Goal: Task Accomplishment & Management: Use online tool/utility

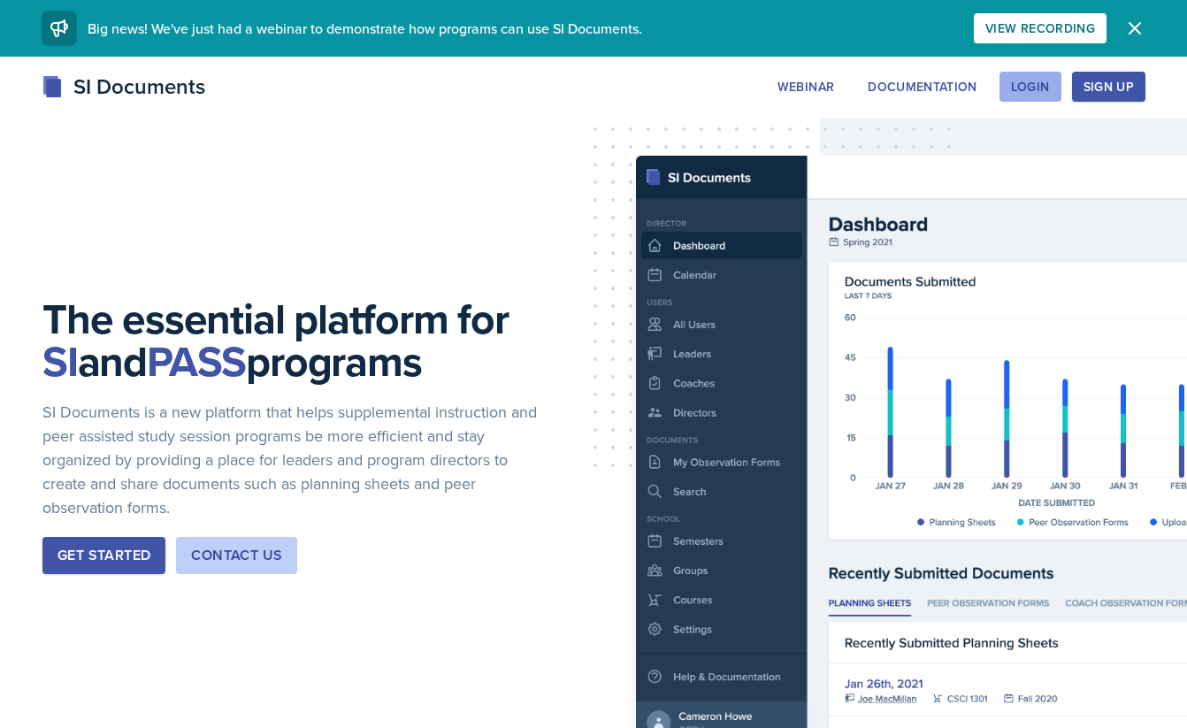
click at [1025, 89] on div "Login" at bounding box center [1030, 87] width 39 height 14
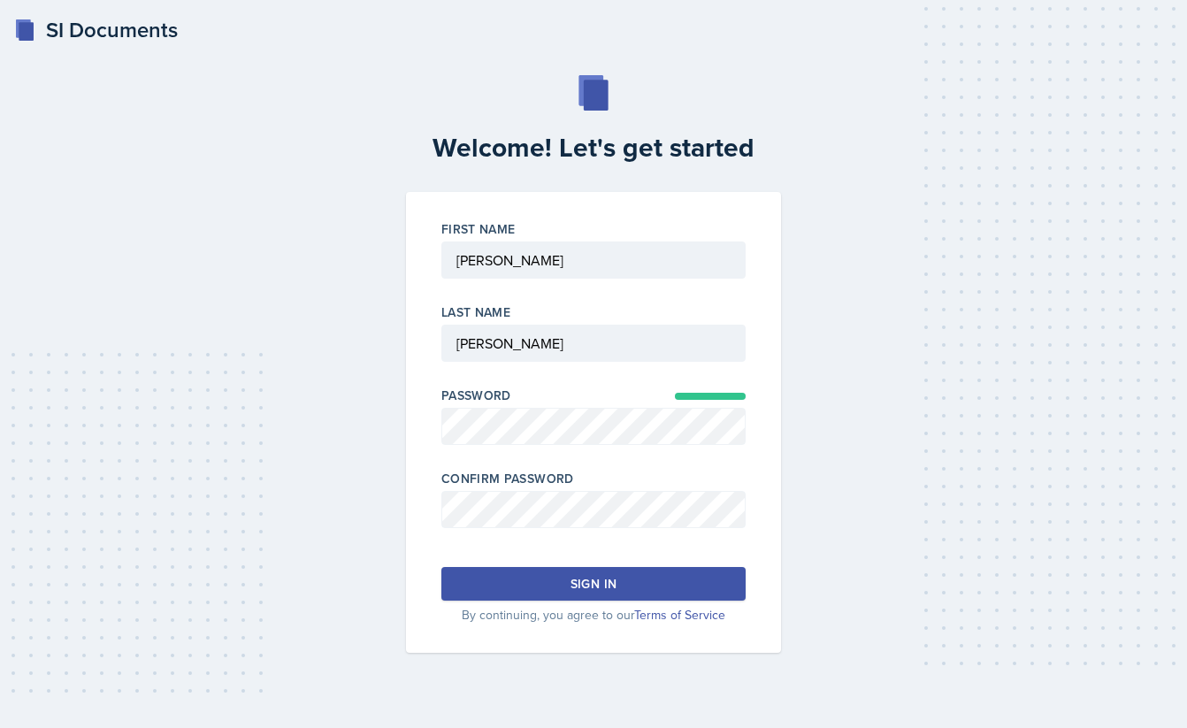
click at [585, 575] on div "Sign in" at bounding box center [594, 584] width 46 height 18
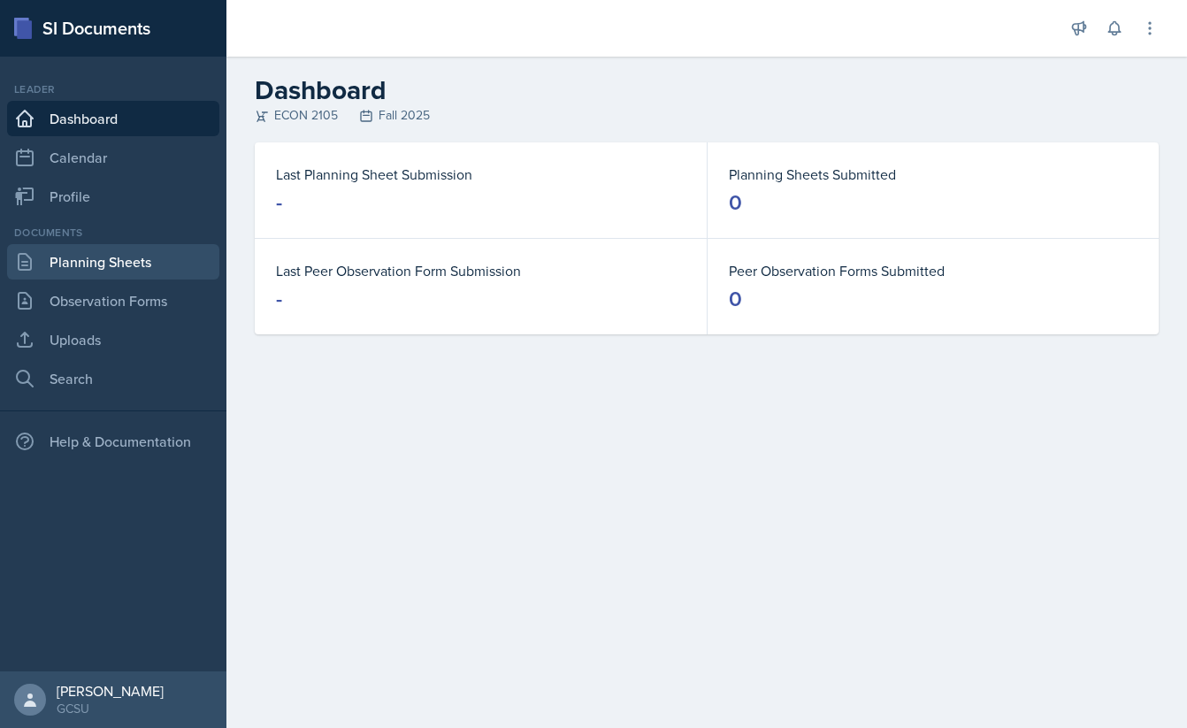
click at [104, 256] on link "Planning Sheets" at bounding box center [113, 261] width 212 height 35
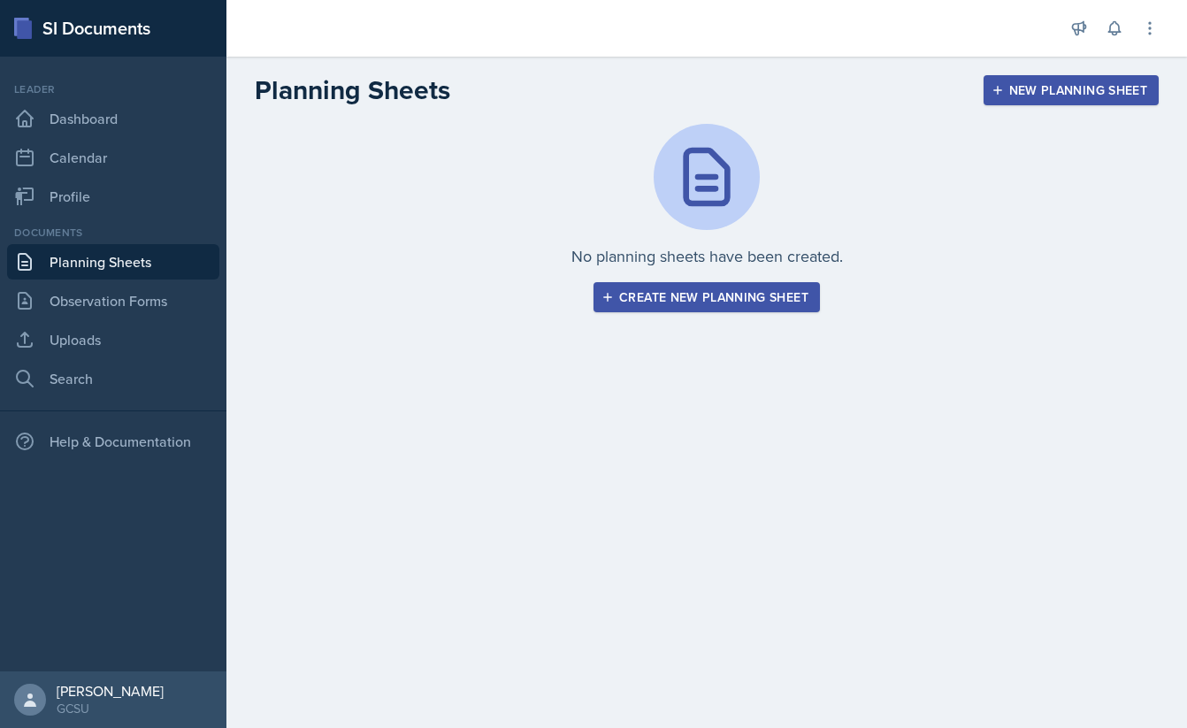
click at [1012, 94] on div "New Planning Sheet" at bounding box center [1071, 90] width 152 height 14
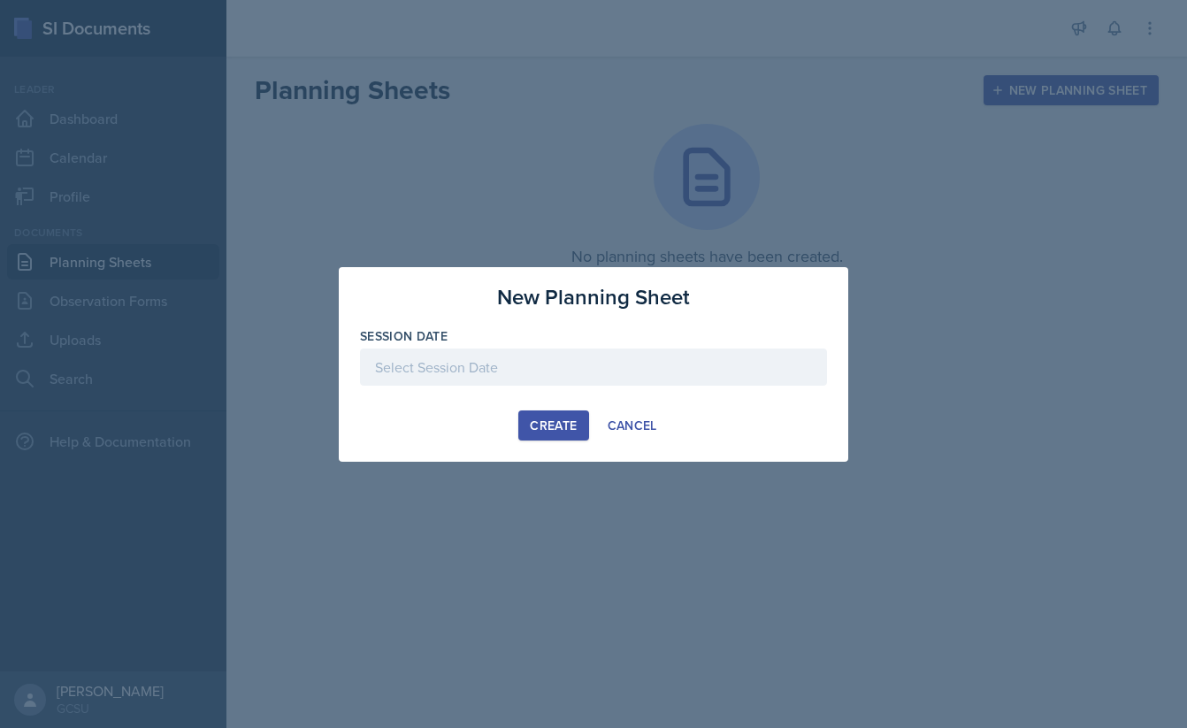
click at [461, 360] on div at bounding box center [593, 367] width 467 height 37
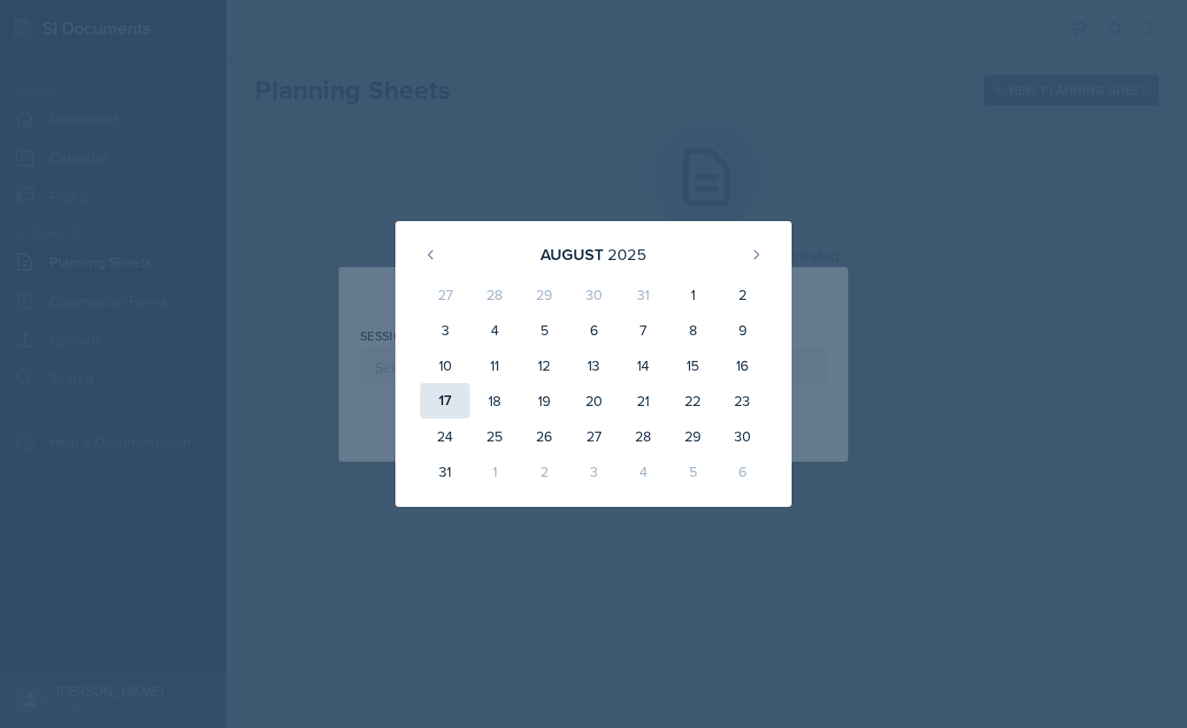
click at [448, 402] on div "17" at bounding box center [445, 400] width 50 height 35
type input "[DATE]"
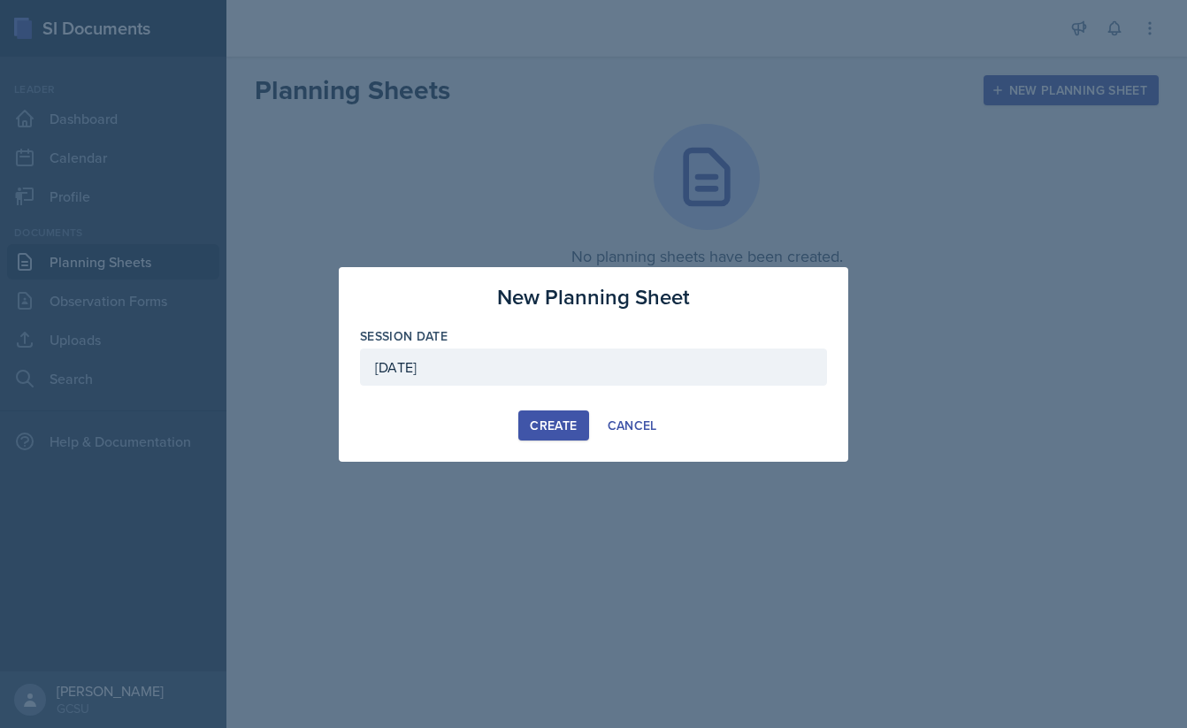
click at [564, 418] on div "Create" at bounding box center [553, 425] width 47 height 14
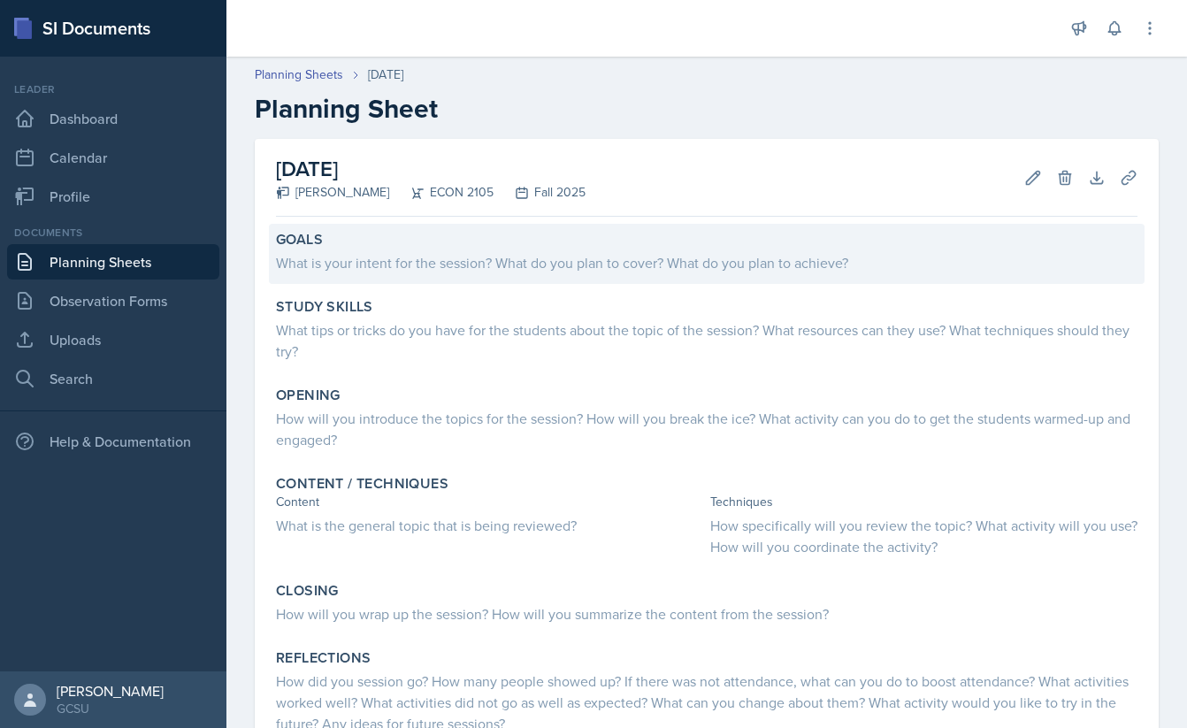
click at [544, 261] on div "What is your intent for the session? What do you plan to cover? What do you pla…" at bounding box center [707, 262] width 862 height 21
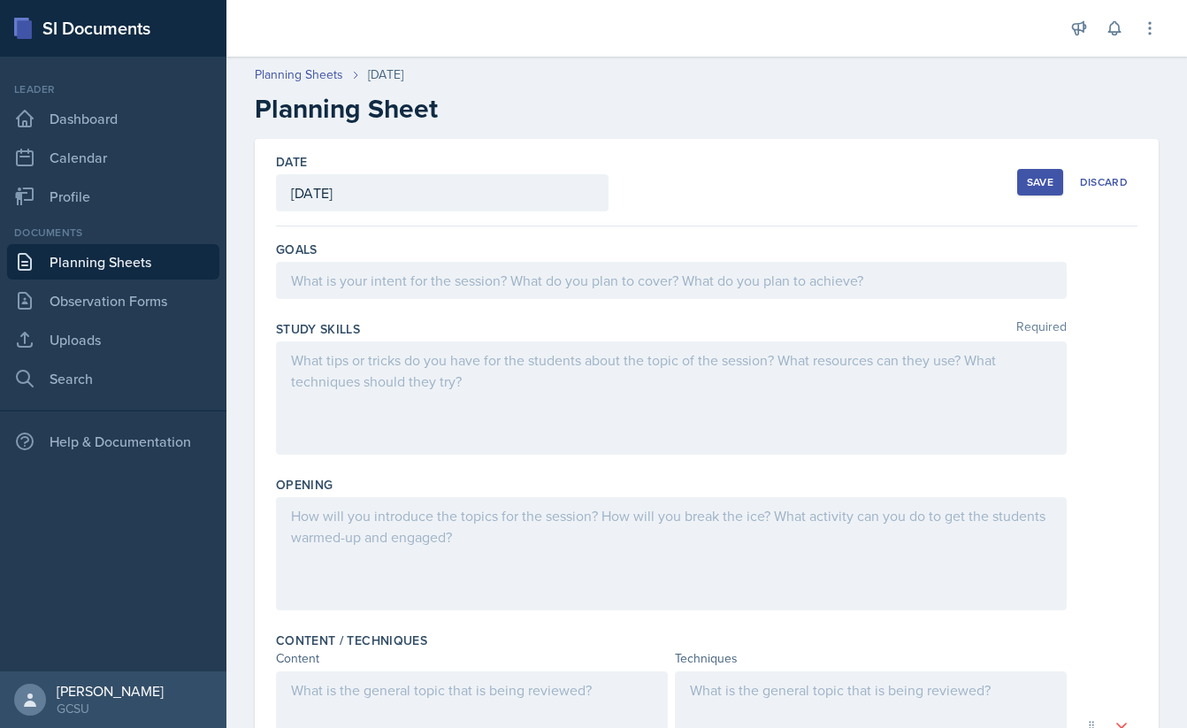
click at [761, 199] on div "Date [DATE] [DATE] 27 28 29 30 31 1 2 3 4 5 6 7 8 9 10 11 12 13 14 15 16 17 18 …" at bounding box center [707, 183] width 862 height 88
